Goal: Answer question/provide support

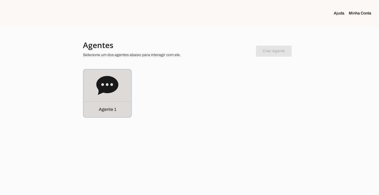
click at [101, 105] on div "Agente 1" at bounding box center [107, 109] width 48 height 16
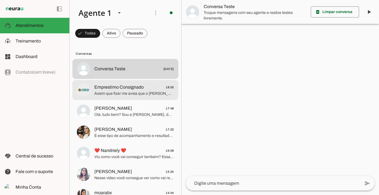
click at [117, 92] on span "Assim que fizer me avisa que o [PERSON_NAME] vai te chamar no número exclusivo …" at bounding box center [134, 94] width 80 height 6
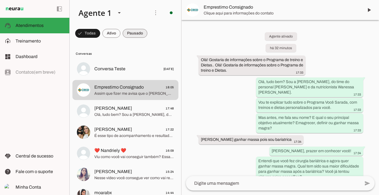
click at [138, 37] on span at bounding box center [135, 33] width 25 height 13
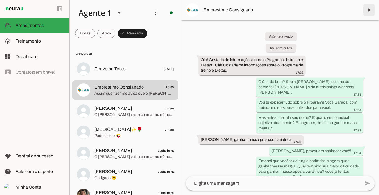
click at [369, 10] on span at bounding box center [368, 9] width 13 height 13
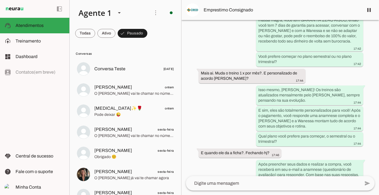
scroll to position [1033, 0]
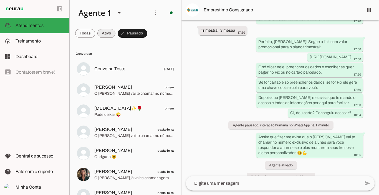
click at [104, 34] on span at bounding box center [106, 33] width 18 height 13
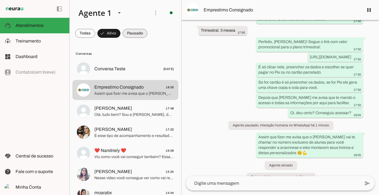
click at [133, 33] on span at bounding box center [135, 33] width 25 height 13
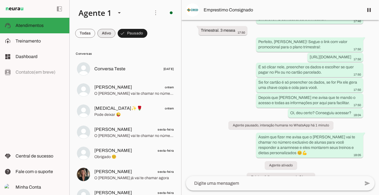
click at [104, 30] on span at bounding box center [106, 33] width 18 height 13
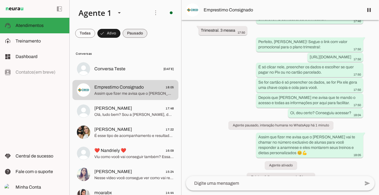
click at [128, 30] on span at bounding box center [135, 33] width 25 height 13
